Goal: Task Accomplishment & Management: Manage account settings

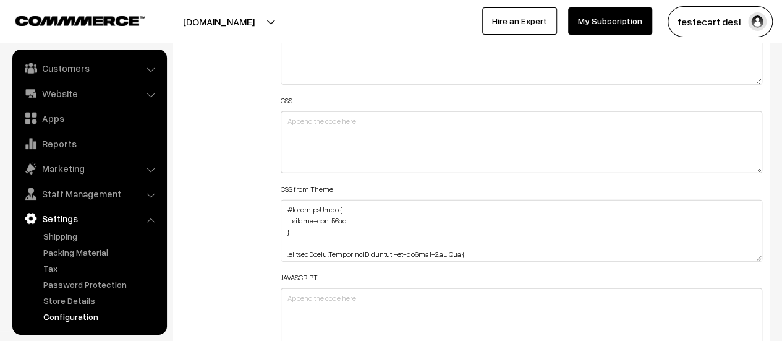
click at [242, 118] on div "Additional HTML/JS/CSS Header HTML Body HTML CSS CSS from Theme JAVASCRIPT" at bounding box center [471, 136] width 600 height 442
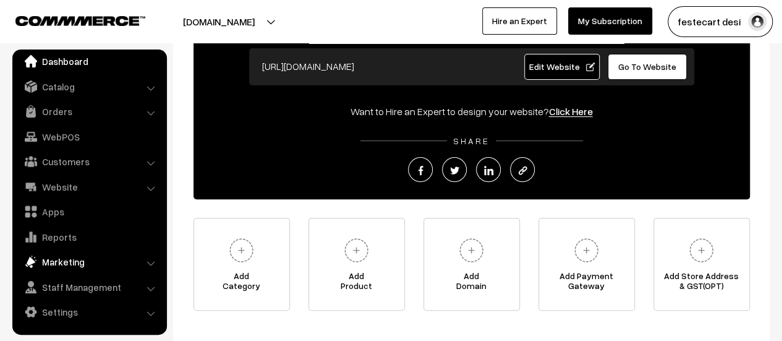
scroll to position [199, 0]
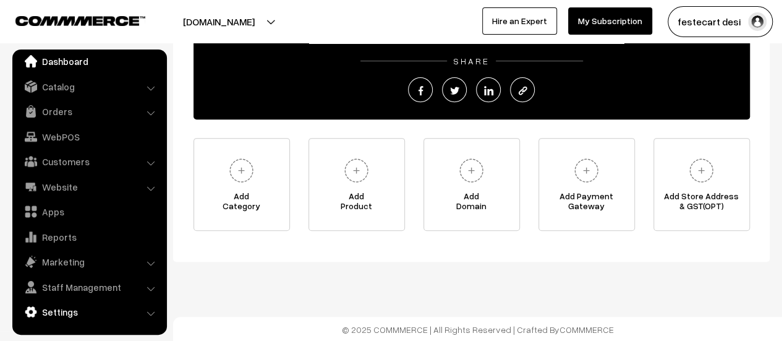
click at [72, 310] on link "Settings" at bounding box center [88, 311] width 147 height 22
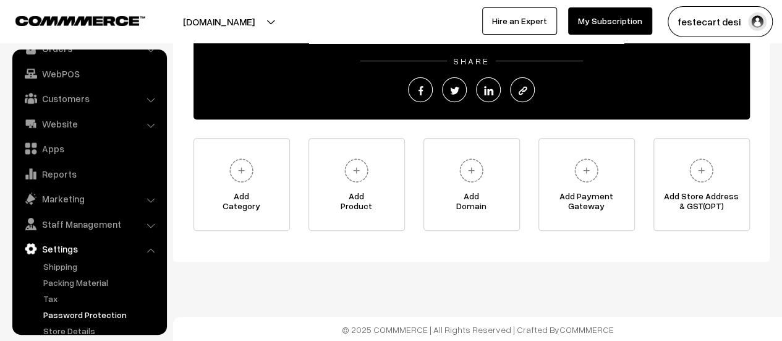
scroll to position [102, 0]
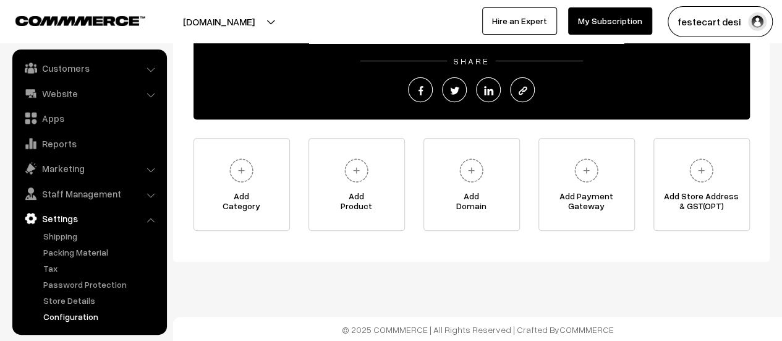
click at [69, 313] on link "Configuration" at bounding box center [101, 316] width 122 height 13
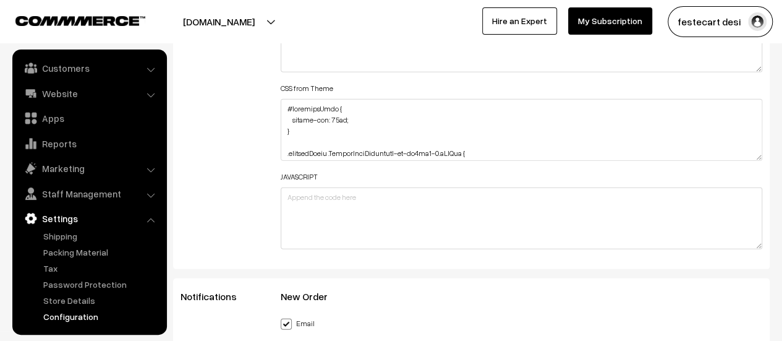
scroll to position [1607, 0]
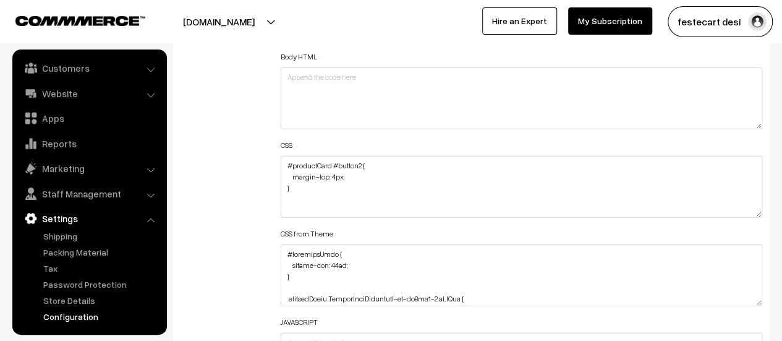
scroll to position [1545, 0]
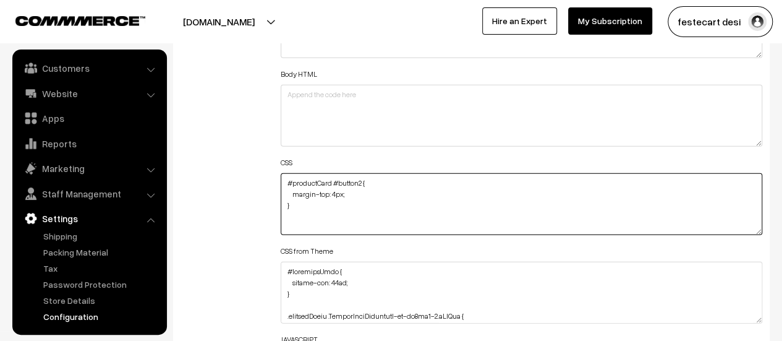
click at [351, 222] on textarea "#productCard #button2 { margin-top: 4px; }" at bounding box center [521, 204] width 481 height 62
paste textarea "#productCard #button2 { margin-top: 7px; }"
drag, startPoint x: 305, startPoint y: 228, endPoint x: 281, endPoint y: 206, distance: 33.3
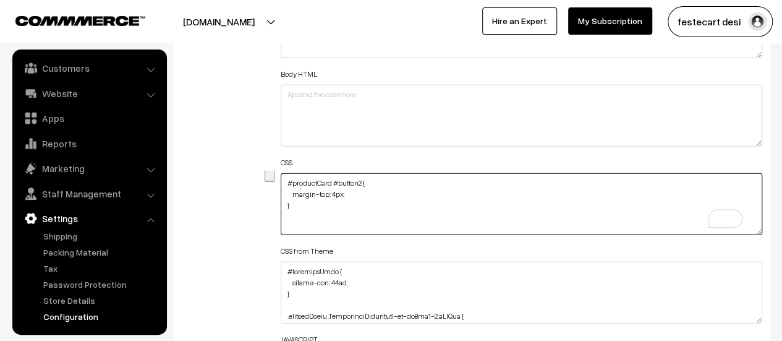
scroll to position [0, 0]
paste textarea "7"
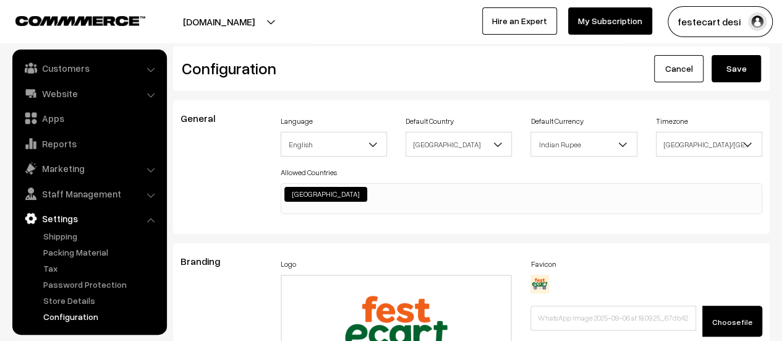
type textarea "#productCard #button2 { margin-top: 7px; }"
click at [734, 69] on button "Save" at bounding box center [735, 68] width 49 height 27
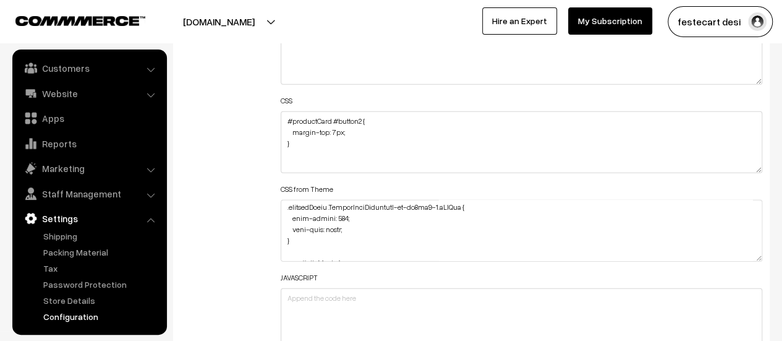
scroll to position [62, 0]
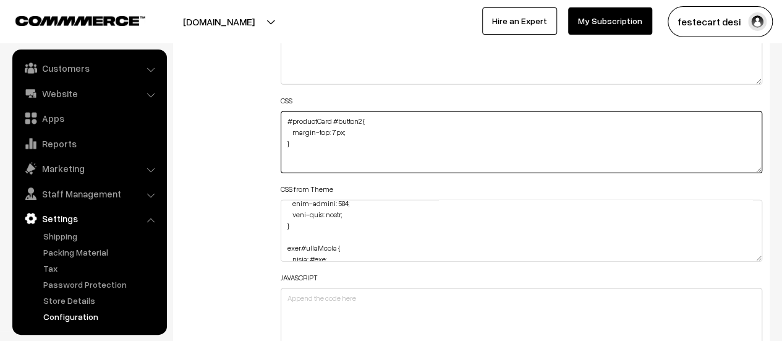
click at [341, 130] on textarea "#productCard #button2 { margin-top: 7px; }" at bounding box center [521, 142] width 481 height 62
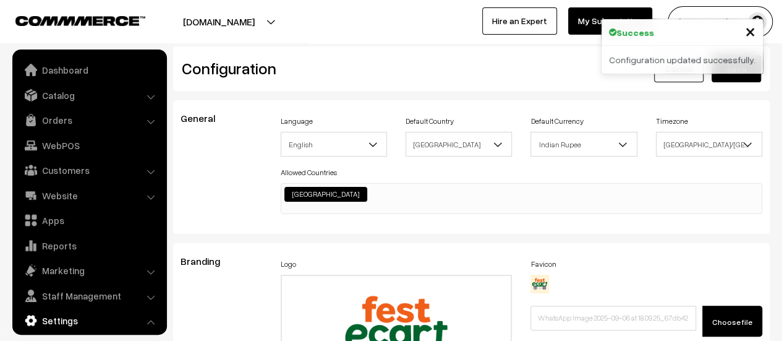
scroll to position [994, 0]
